Goal: Task Accomplishment & Management: Complete application form

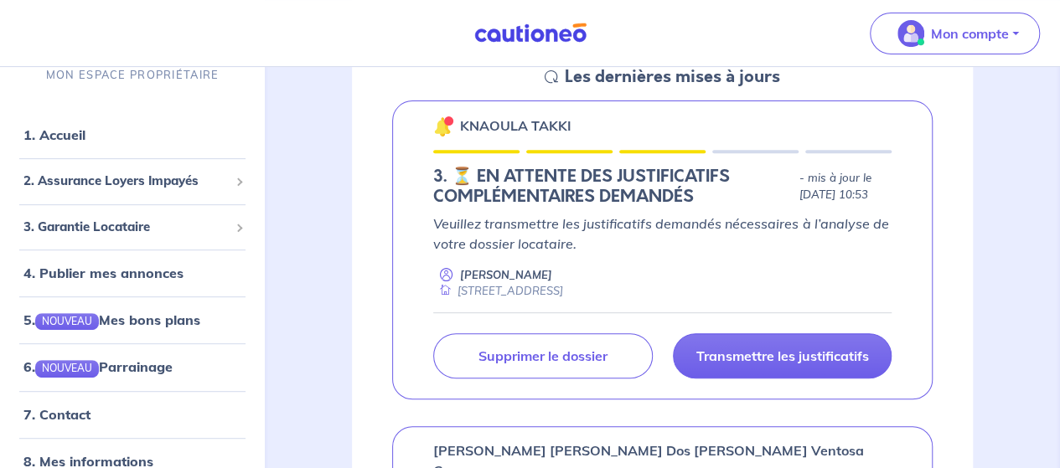
scroll to position [369, 0]
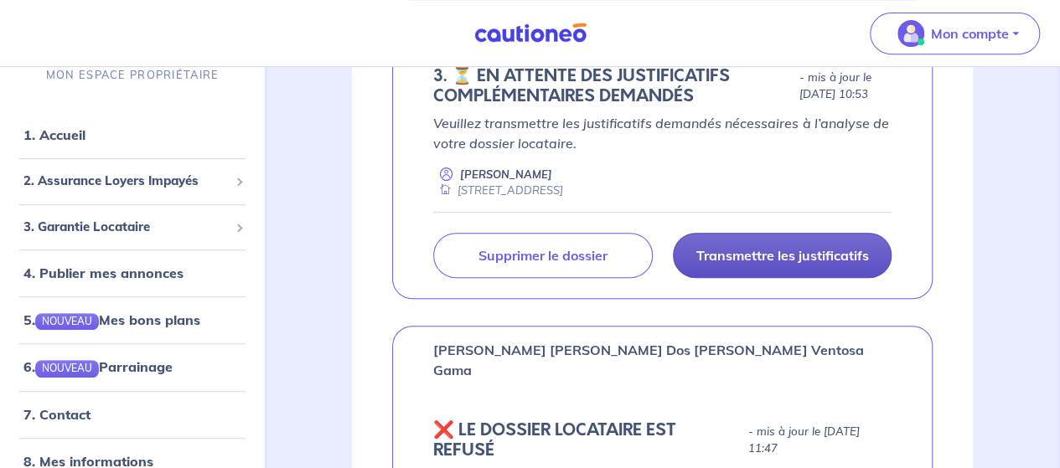
click at [813, 264] on p "Transmettre les justificatifs" at bounding box center [781, 255] width 173 height 17
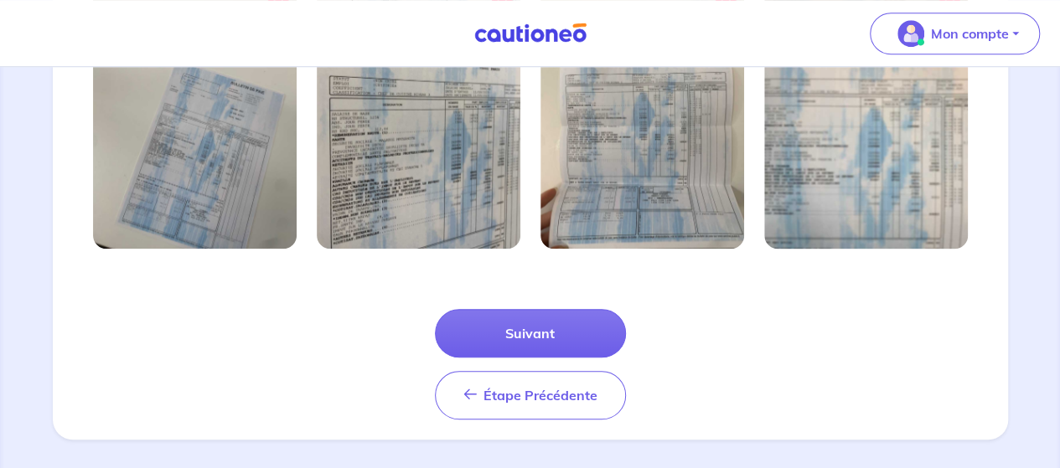
scroll to position [679, 0]
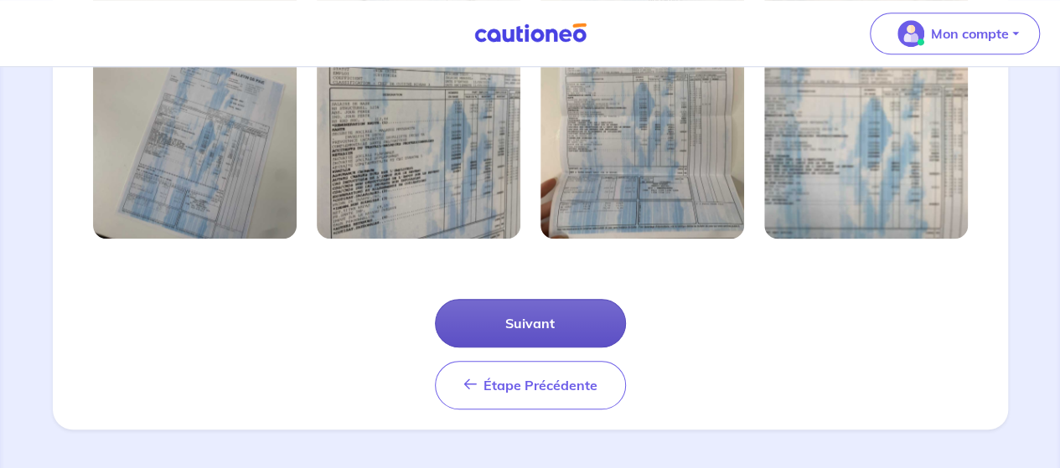
click at [487, 324] on button "Suivant" at bounding box center [530, 323] width 191 height 49
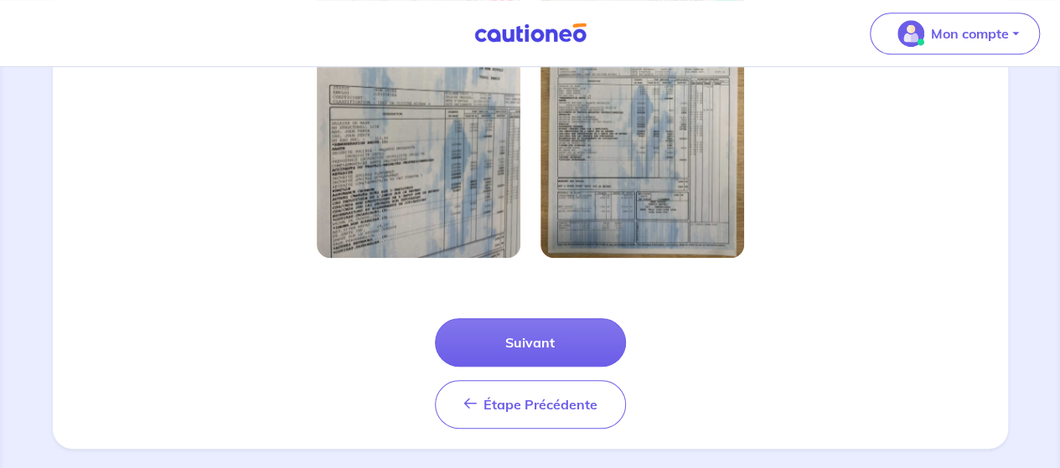
scroll to position [599, 0]
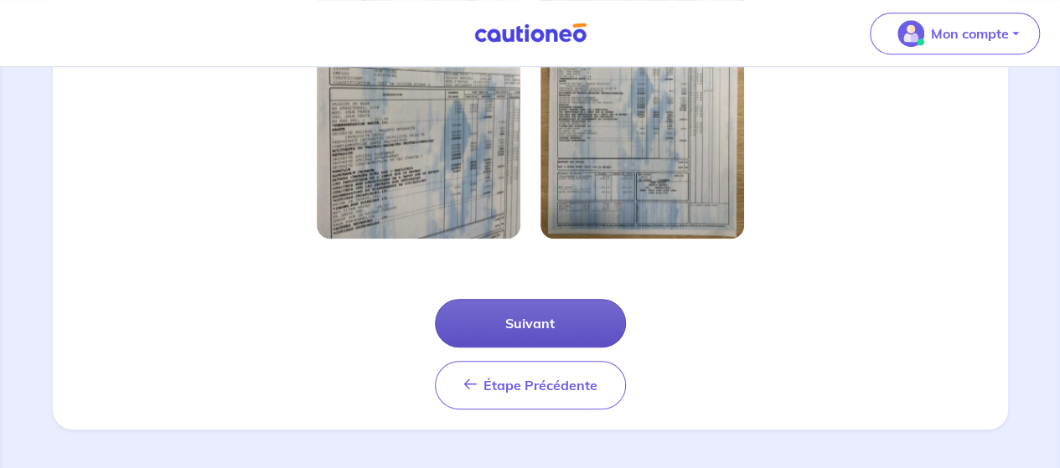
click at [506, 327] on button "Suivant" at bounding box center [530, 323] width 191 height 49
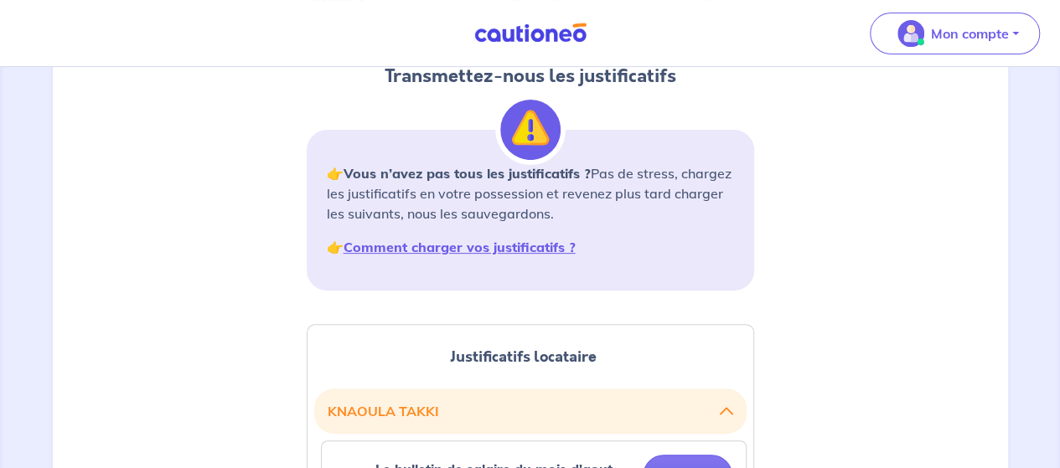
scroll to position [335, 0]
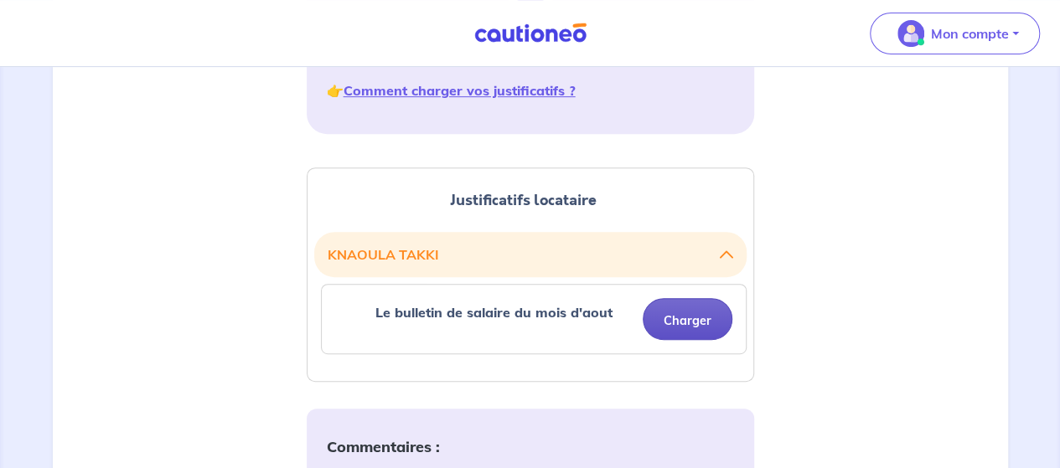
click at [679, 322] on button "Charger" at bounding box center [687, 319] width 90 height 42
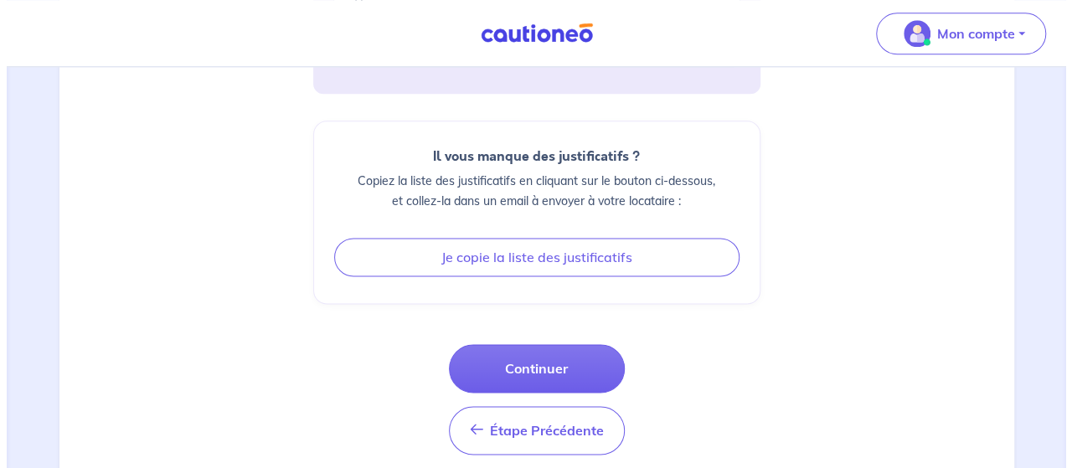
scroll to position [983, 0]
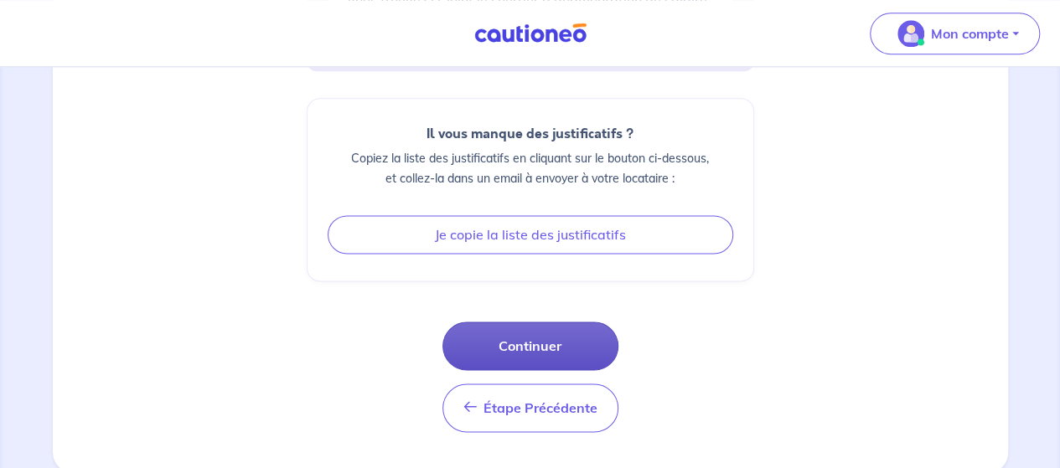
click at [526, 341] on button "Continuer" at bounding box center [530, 346] width 176 height 49
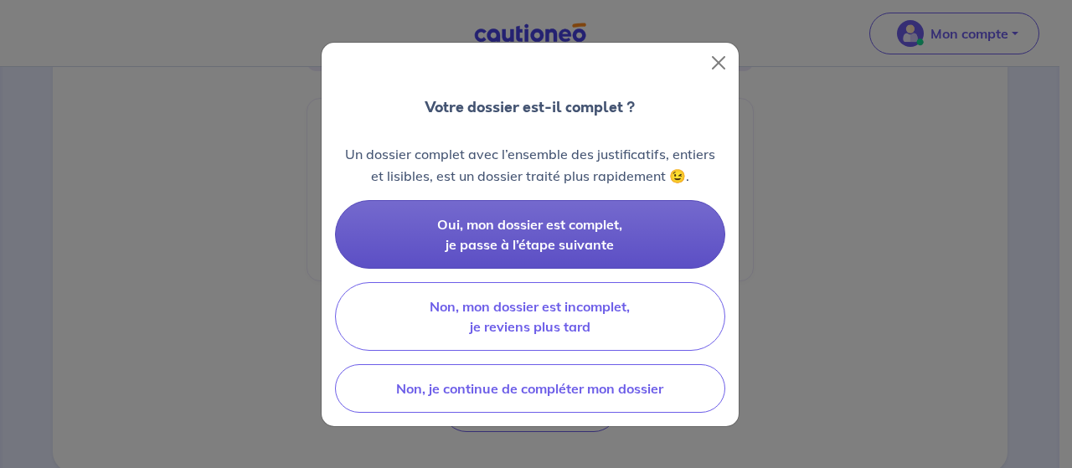
click at [497, 248] on span "Oui, mon dossier est complet, je passe à l’étape suivante" at bounding box center [529, 234] width 185 height 37
